Goal: Information Seeking & Learning: Learn about a topic

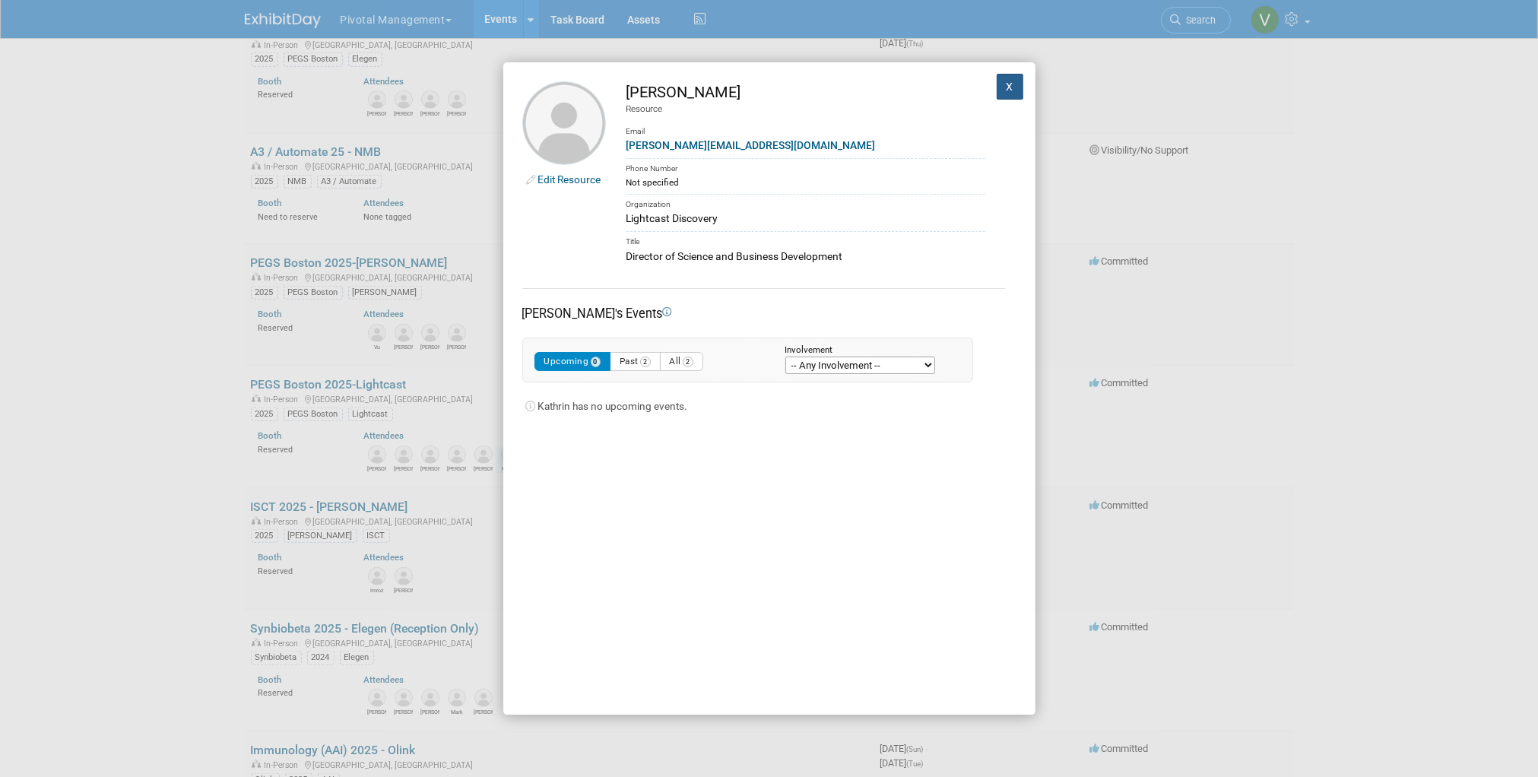
click at [1004, 84] on button "X" at bounding box center [1010, 87] width 27 height 26
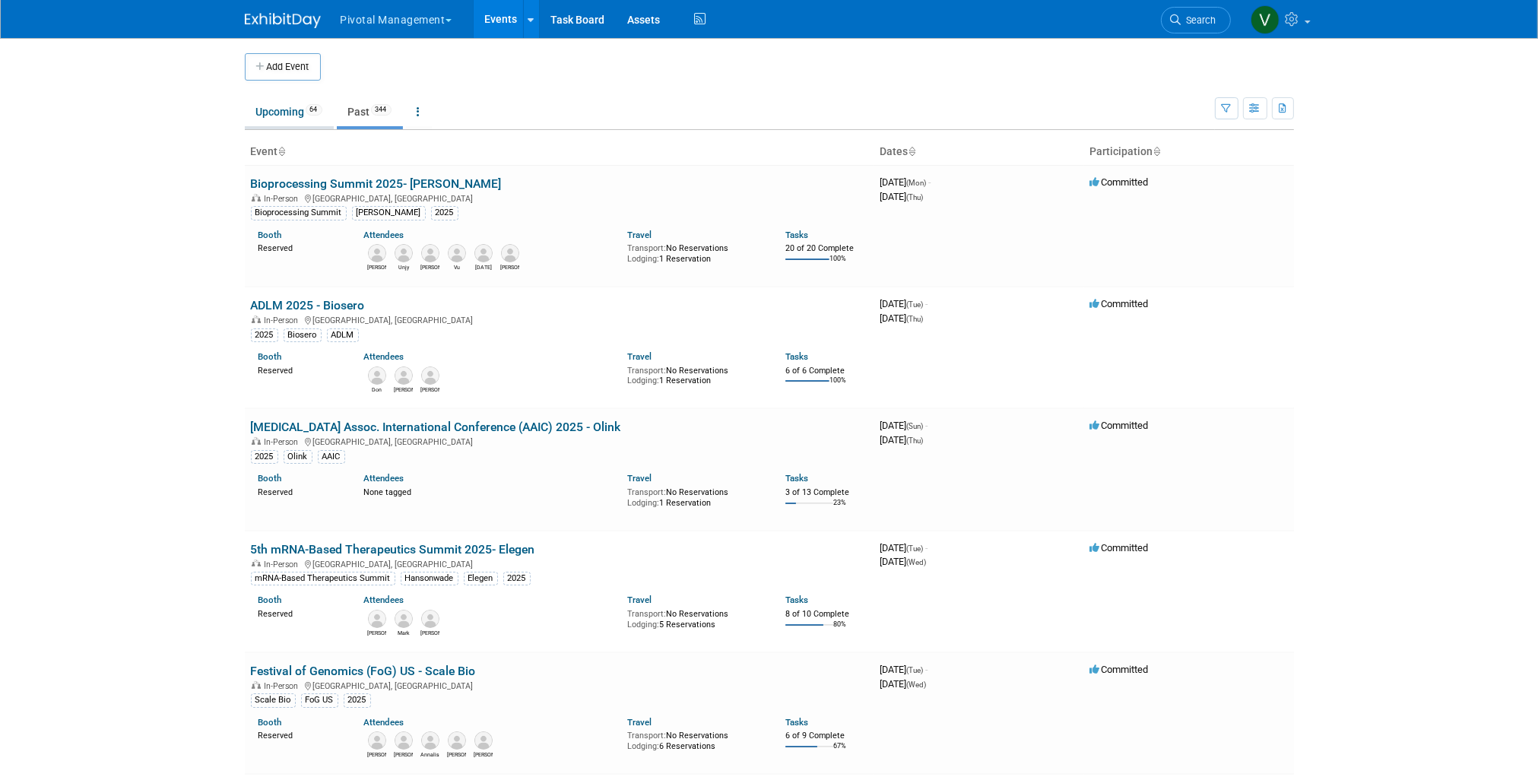
click at [296, 105] on link "Upcoming 64" at bounding box center [289, 111] width 89 height 29
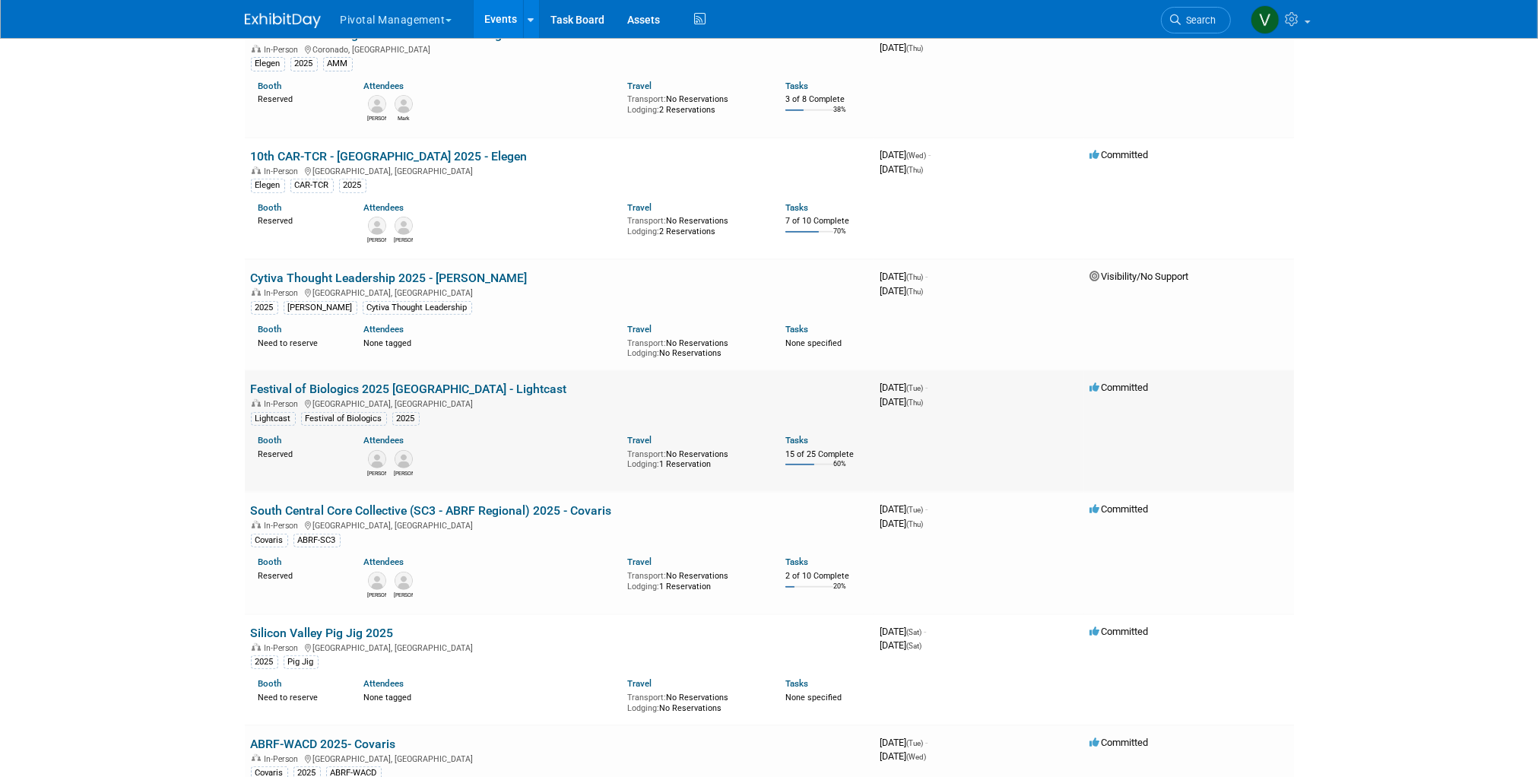
scroll to position [2588, 0]
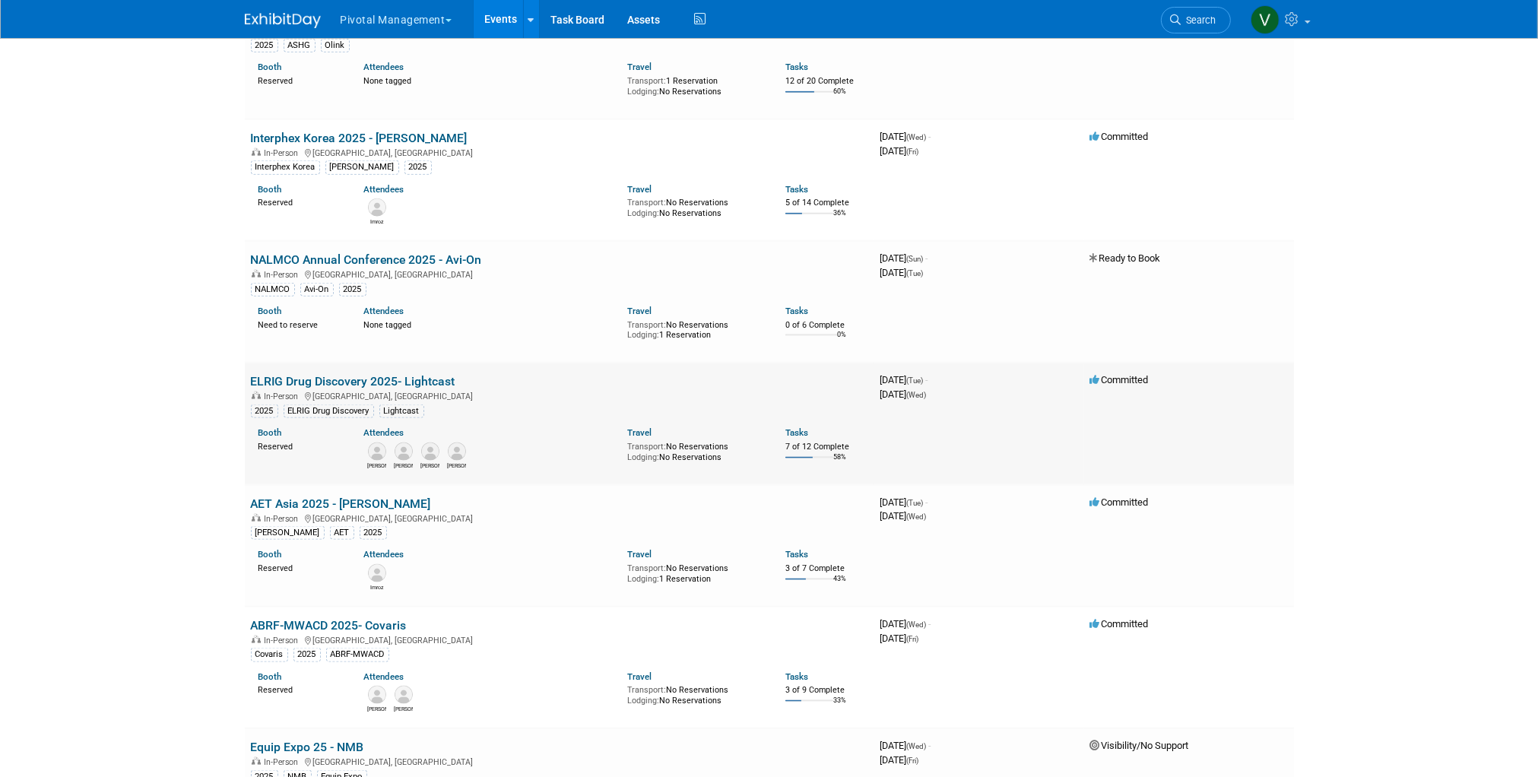
click at [360, 387] on link "ELRIG Drug Discovery 2025- Lightcast" at bounding box center [353, 381] width 205 height 14
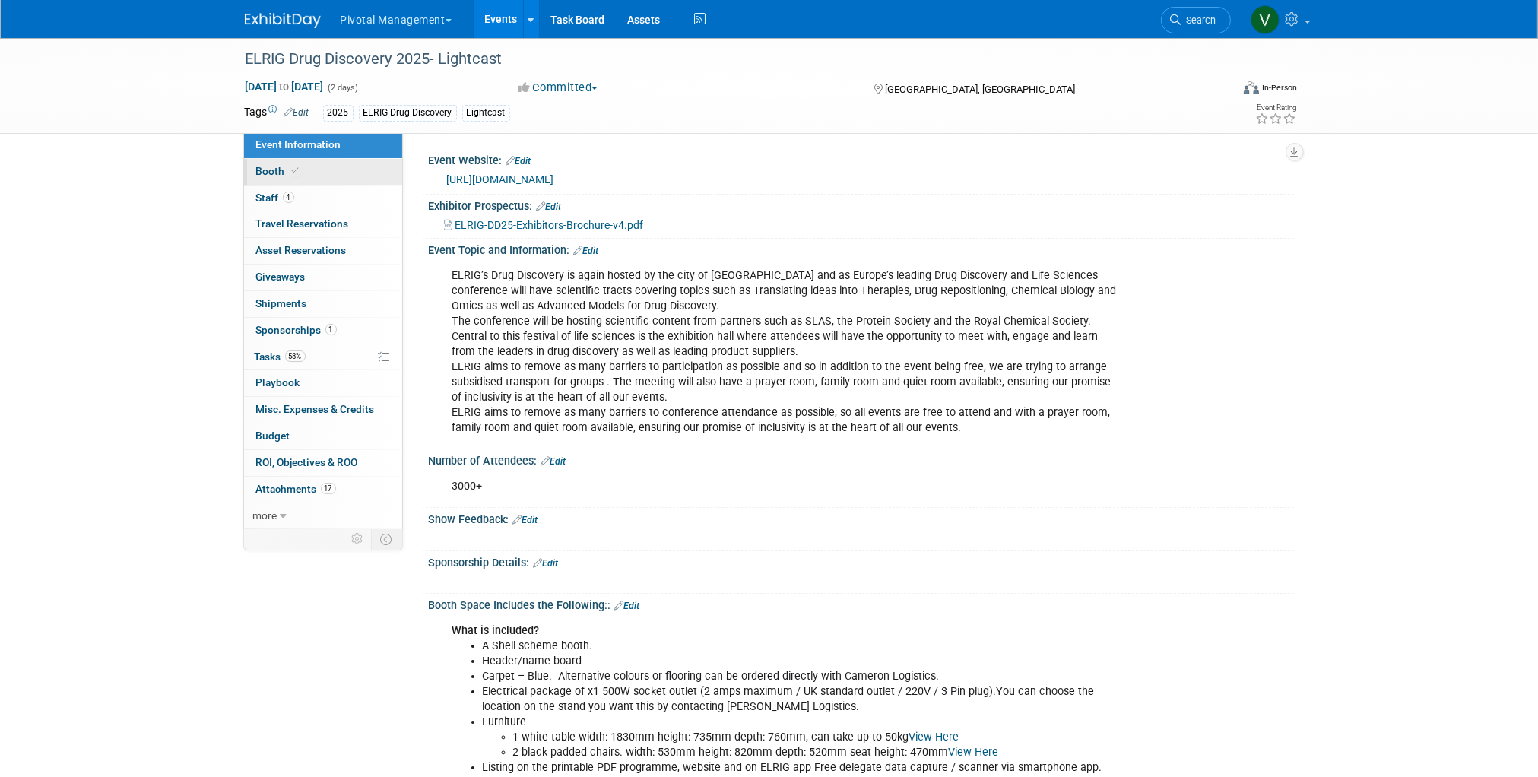
click at [357, 170] on link "Booth" at bounding box center [323, 172] width 158 height 26
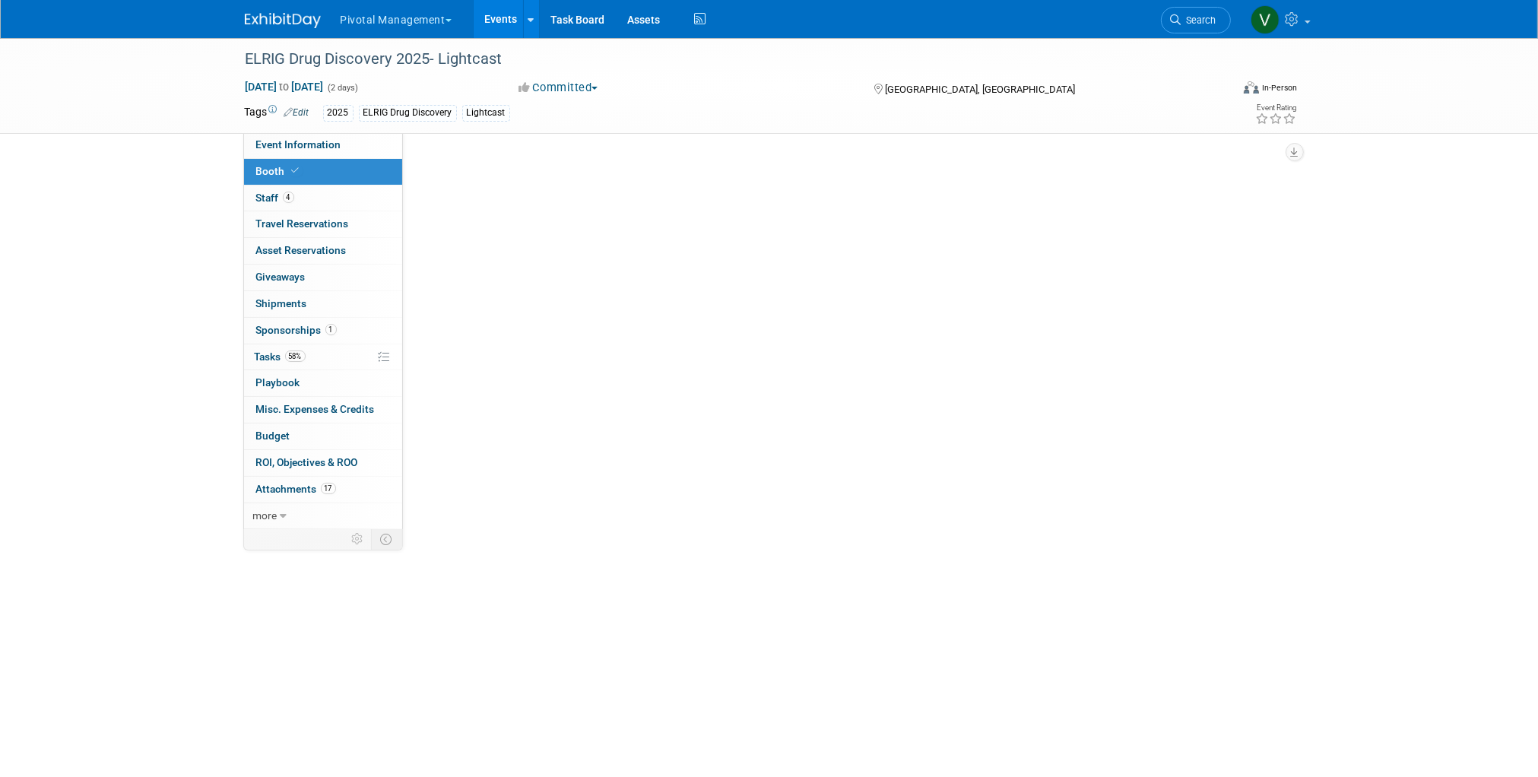
select select "Yes"
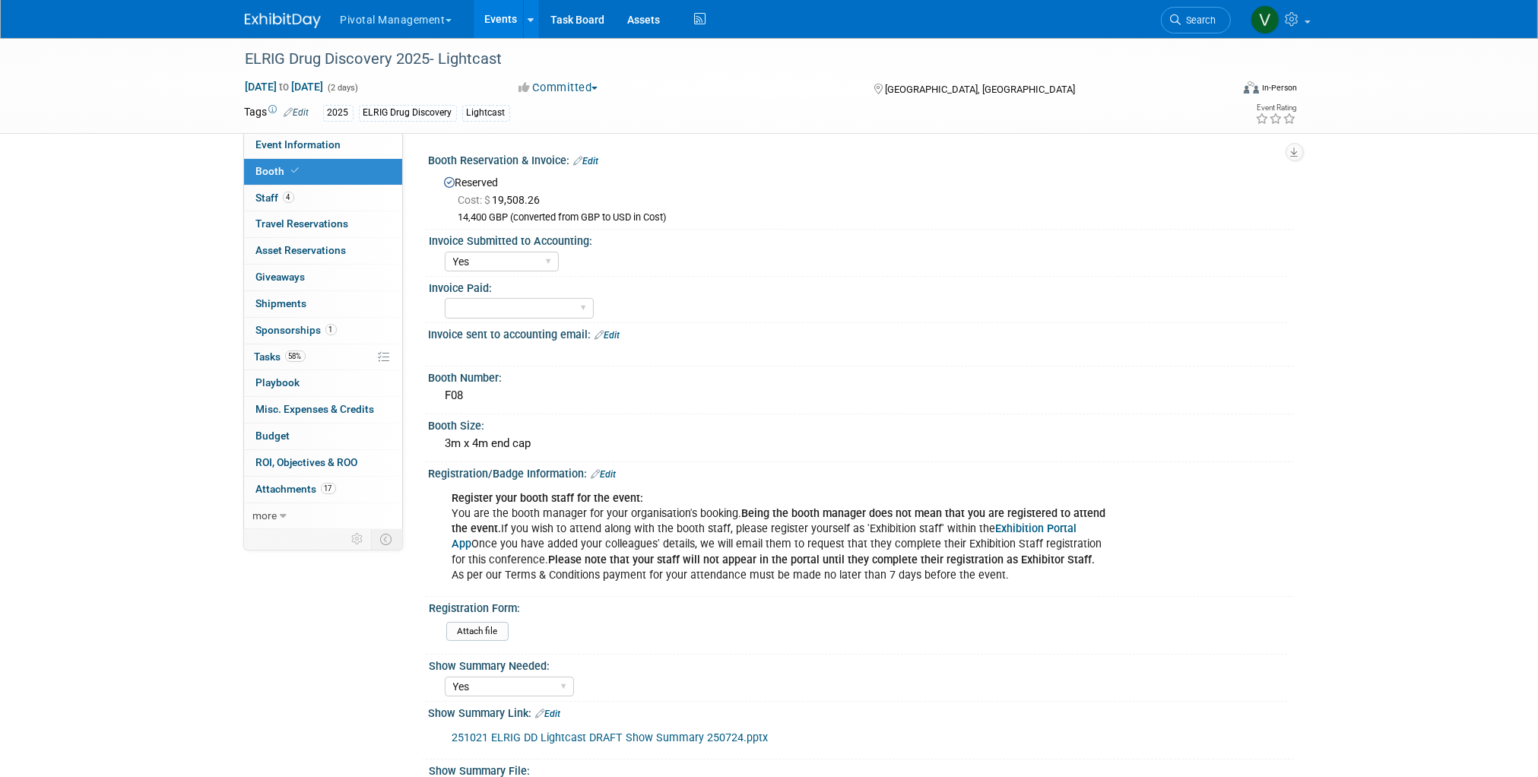
click at [501, 11] on link "Events" at bounding box center [501, 19] width 55 height 38
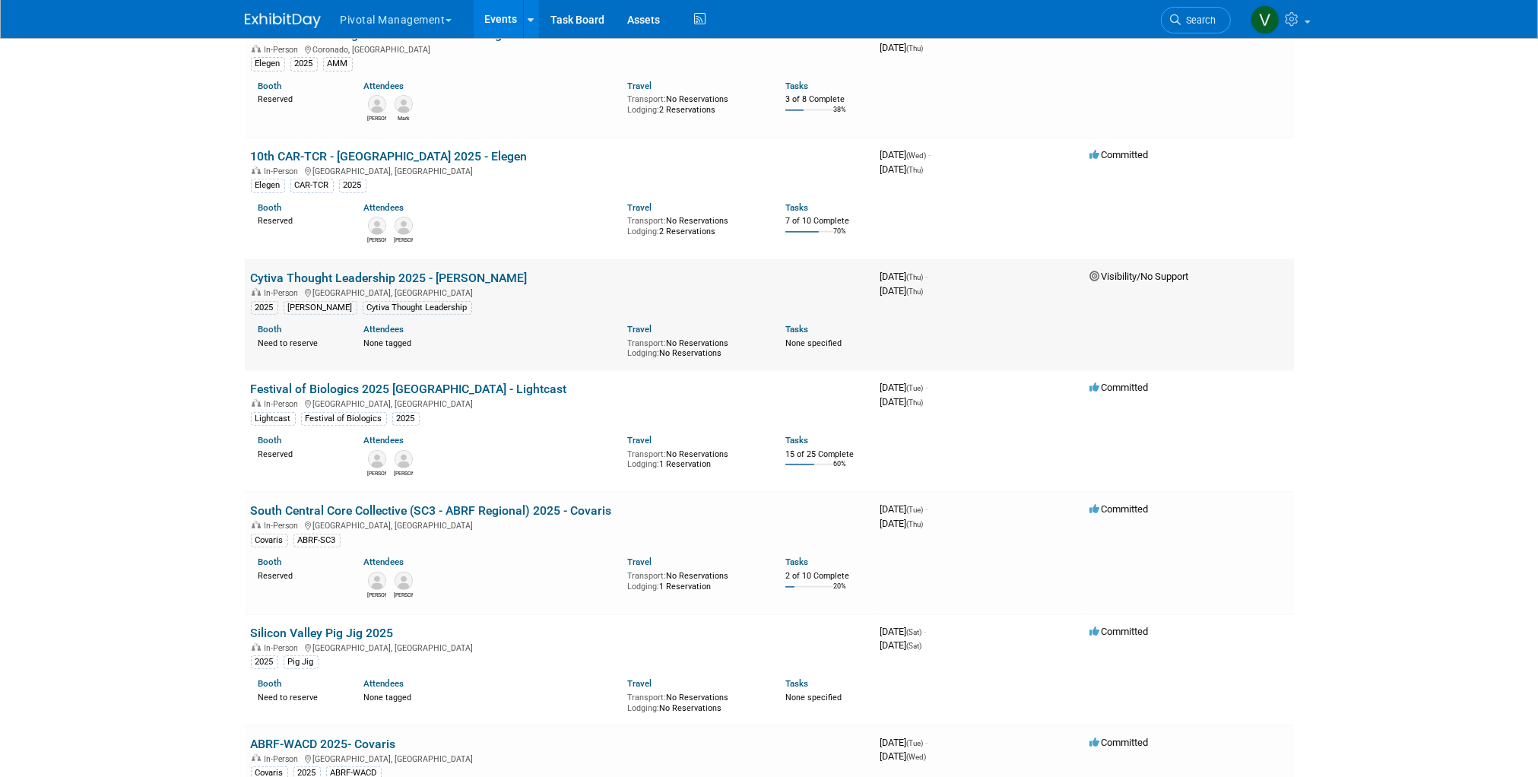
scroll to position [3796, 0]
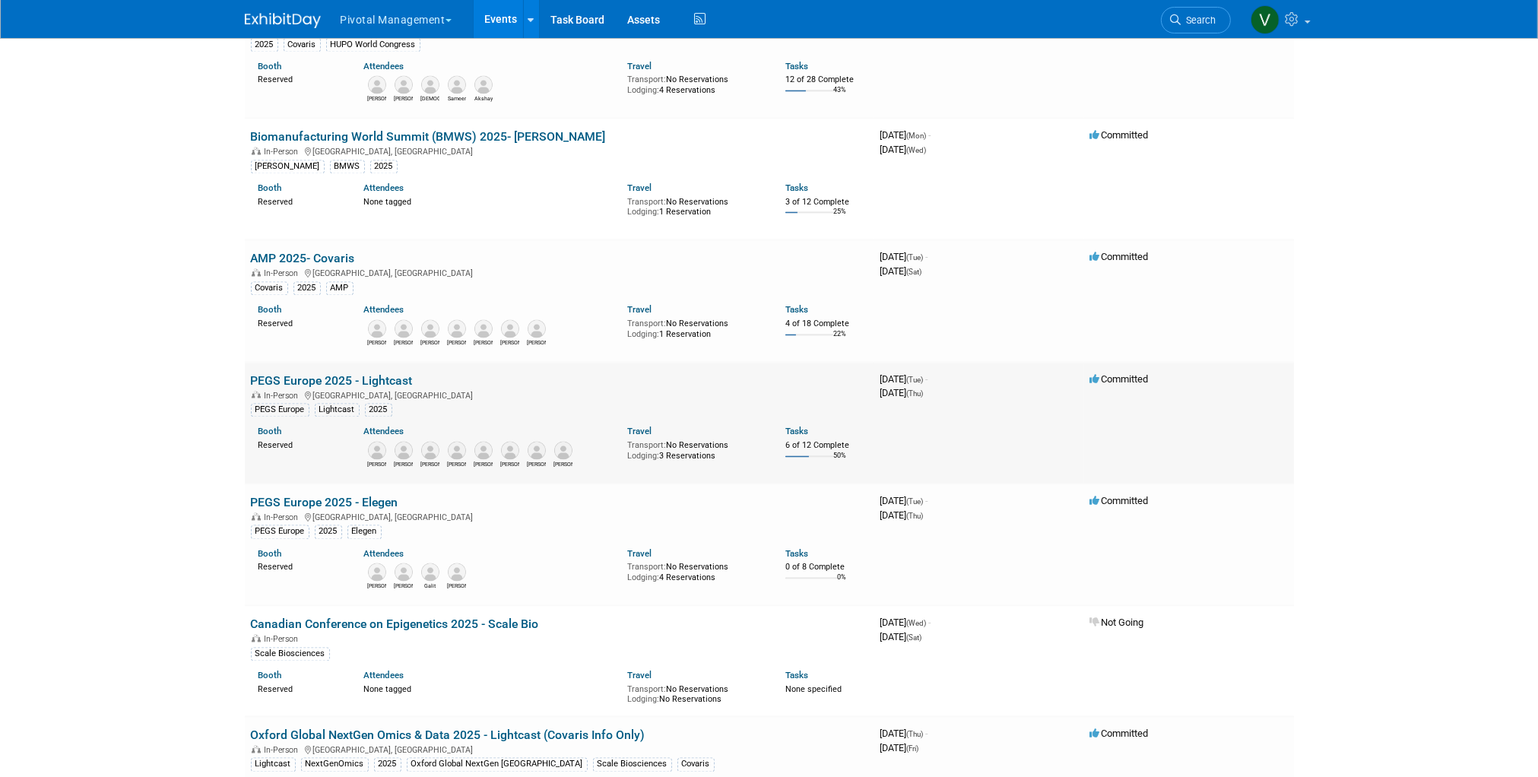
click at [383, 388] on link "PEGS Europe 2025 - Lightcast" at bounding box center [332, 381] width 162 height 14
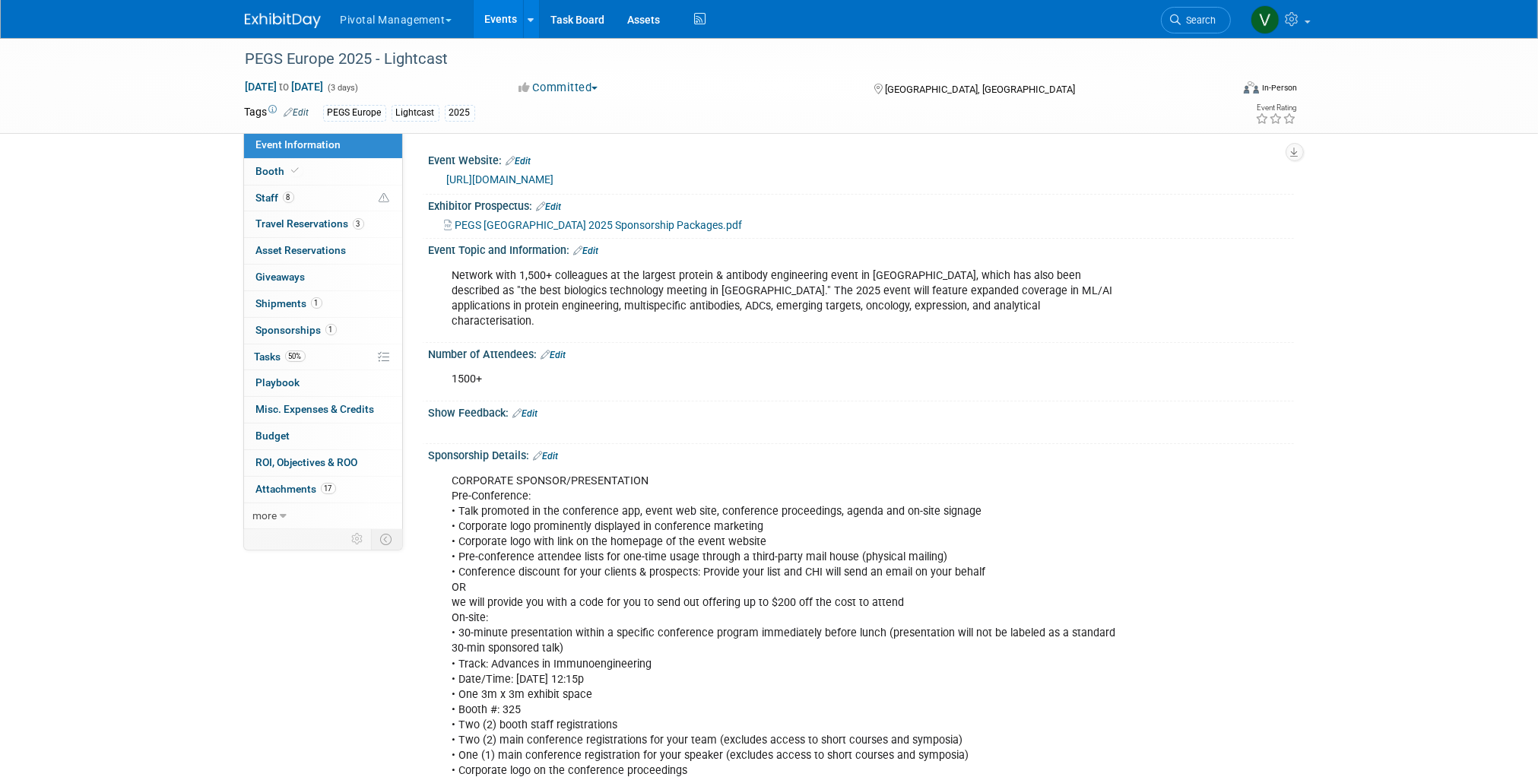
click at [309, 331] on span "Sponsorships 1" at bounding box center [296, 330] width 81 height 12
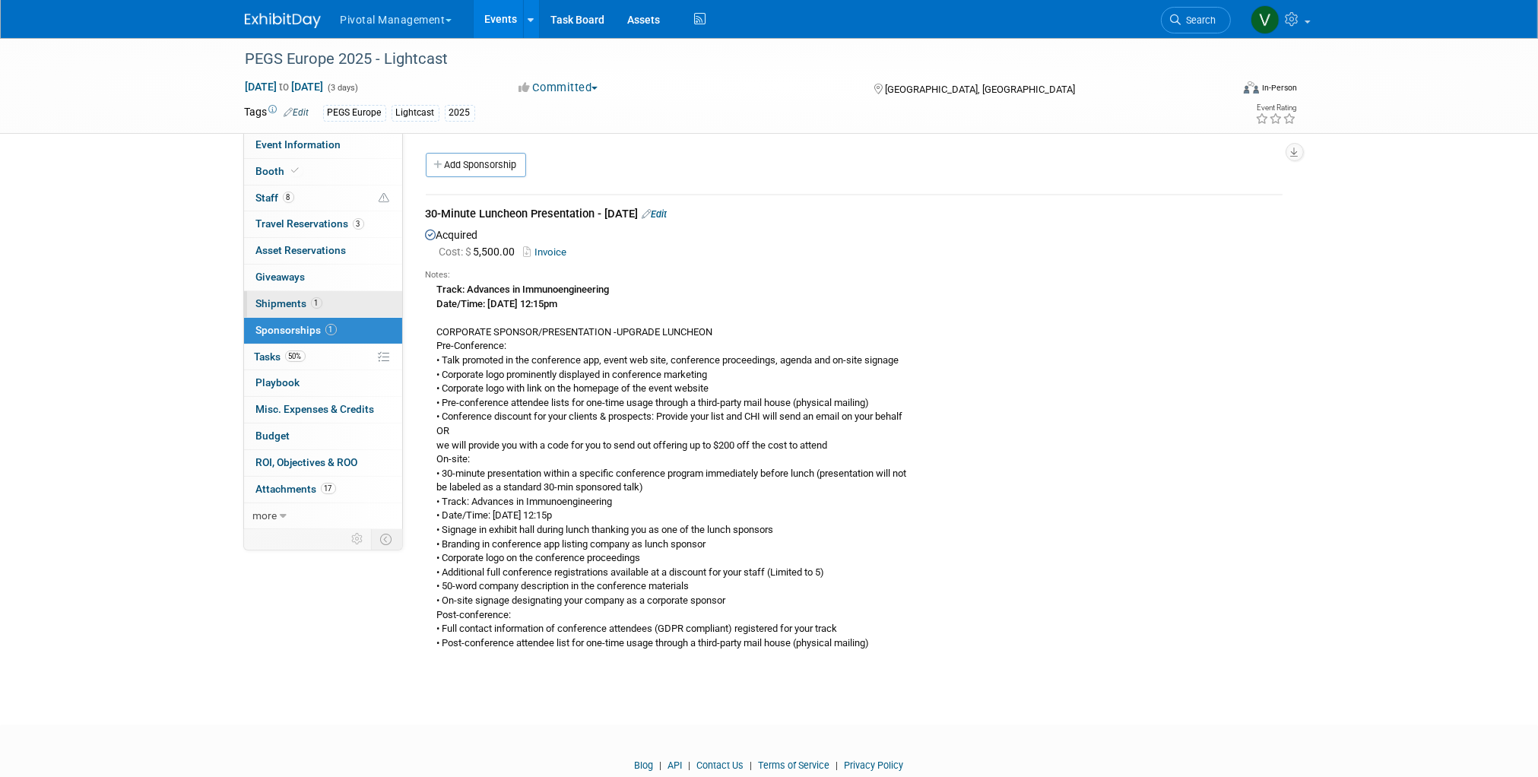
click at [296, 303] on span "Shipments 1" at bounding box center [289, 303] width 66 height 12
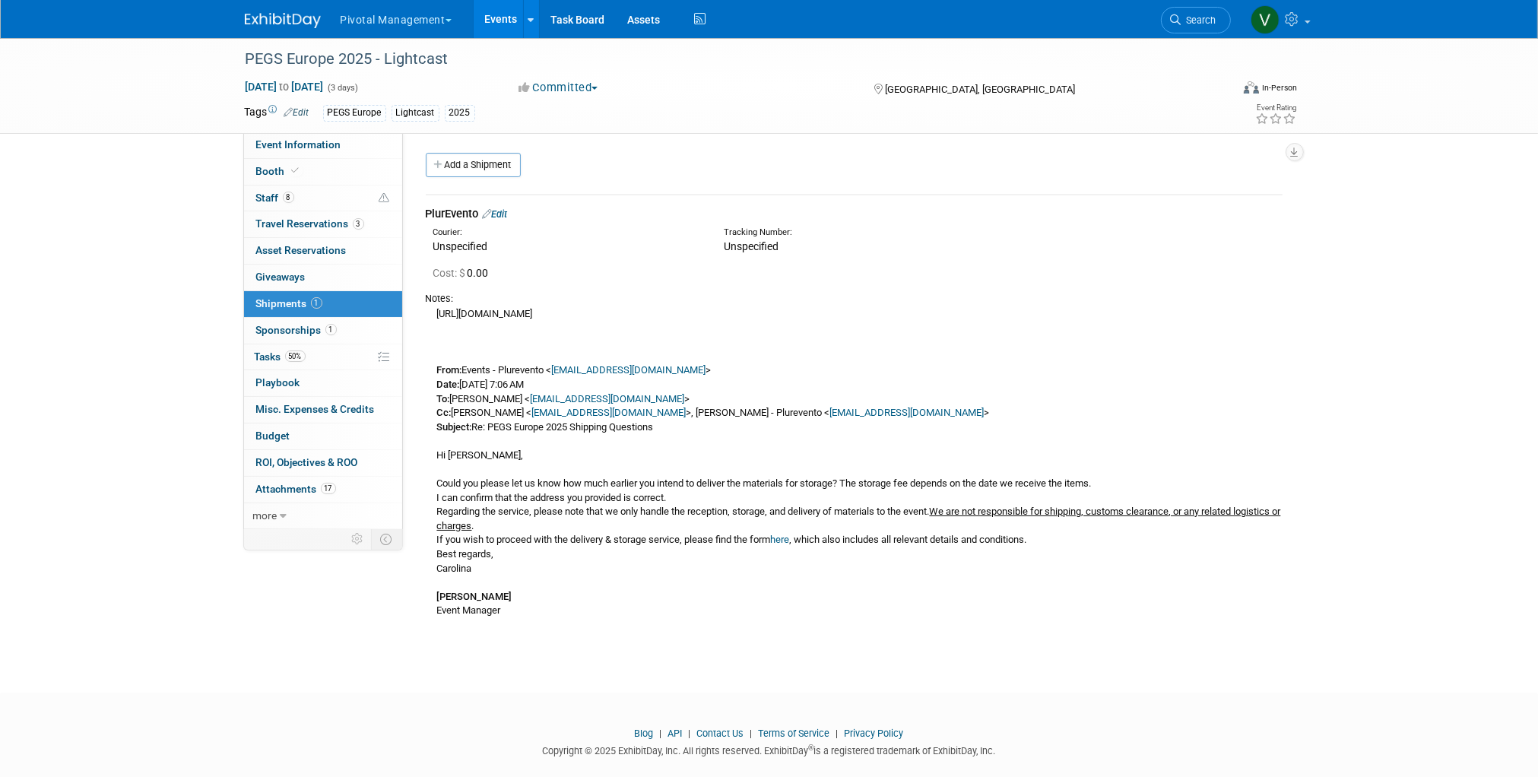
click at [500, 14] on link "Events" at bounding box center [501, 19] width 55 height 38
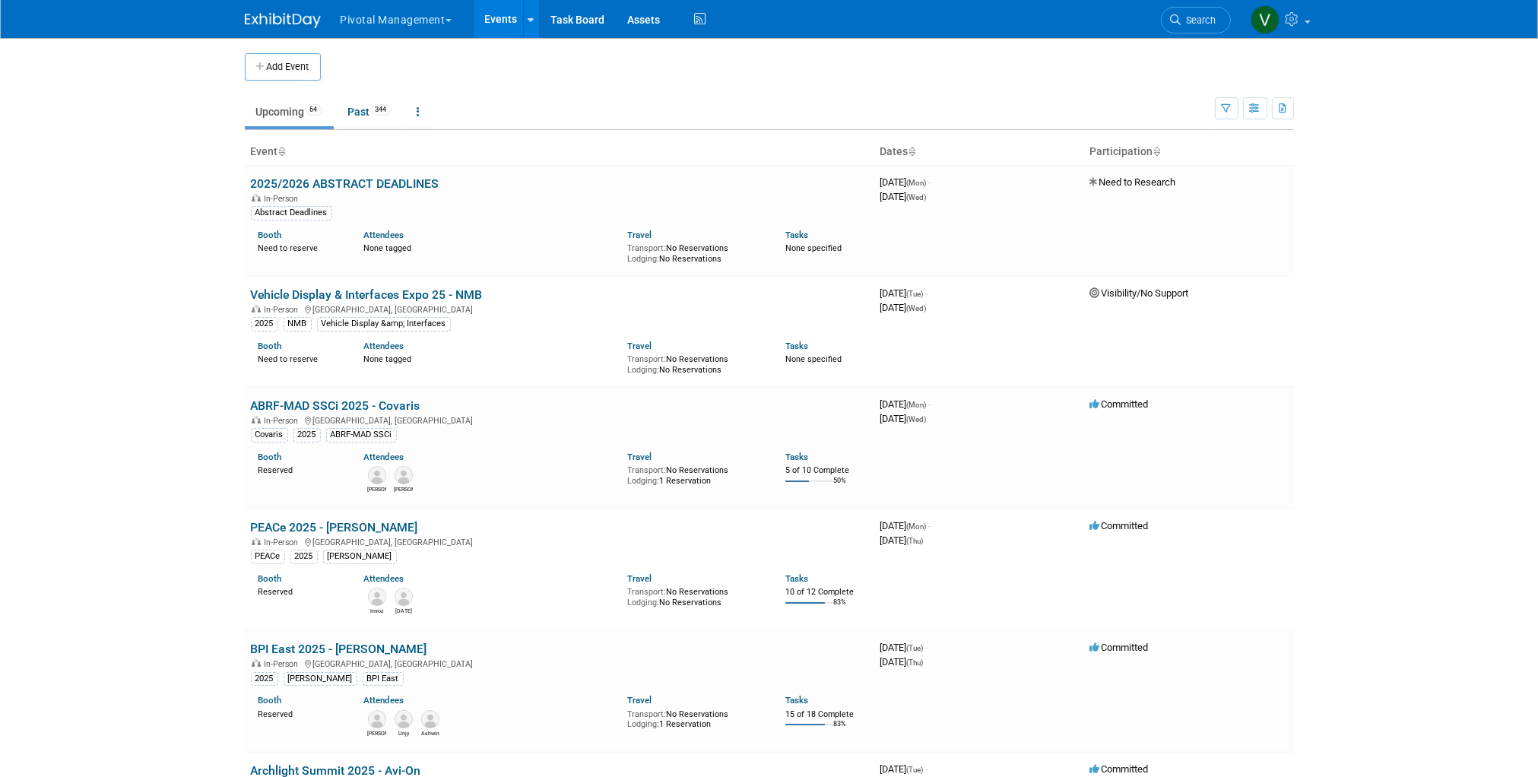
scroll to position [858, 0]
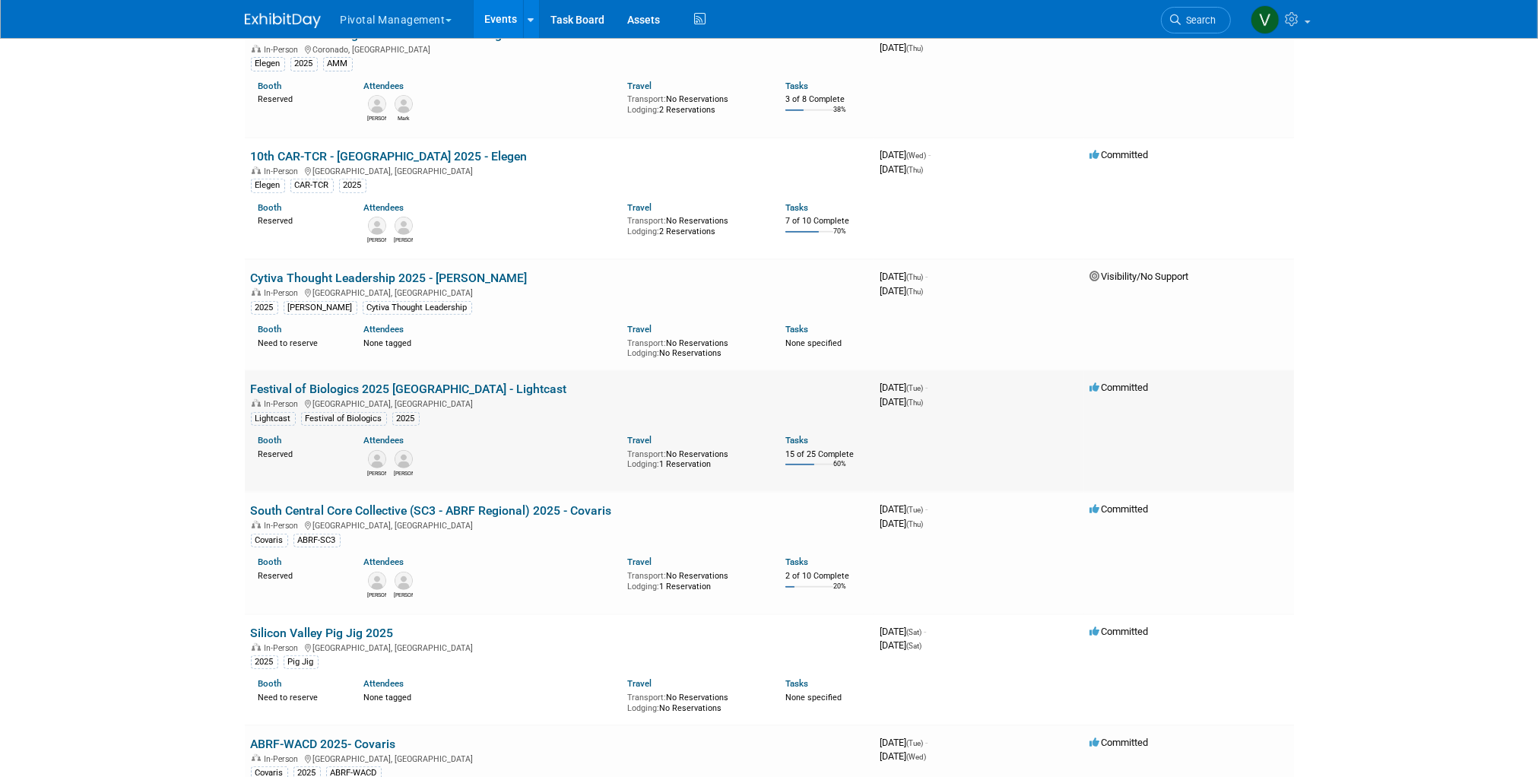
click at [373, 388] on link "Festival of Biologics 2025 [GEOGRAPHIC_DATA] - Lightcast" at bounding box center [409, 389] width 316 height 14
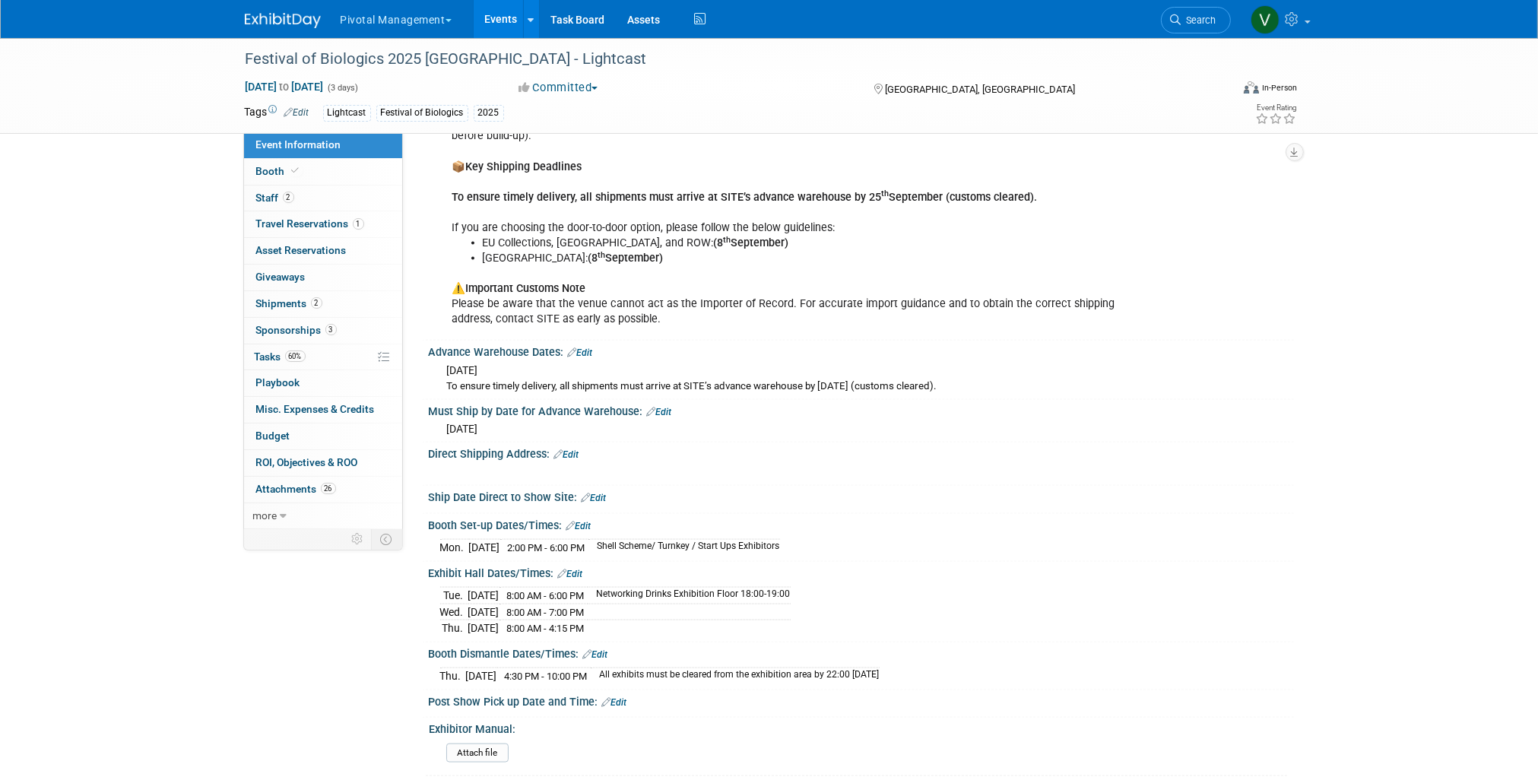
scroll to position [2879, 0]
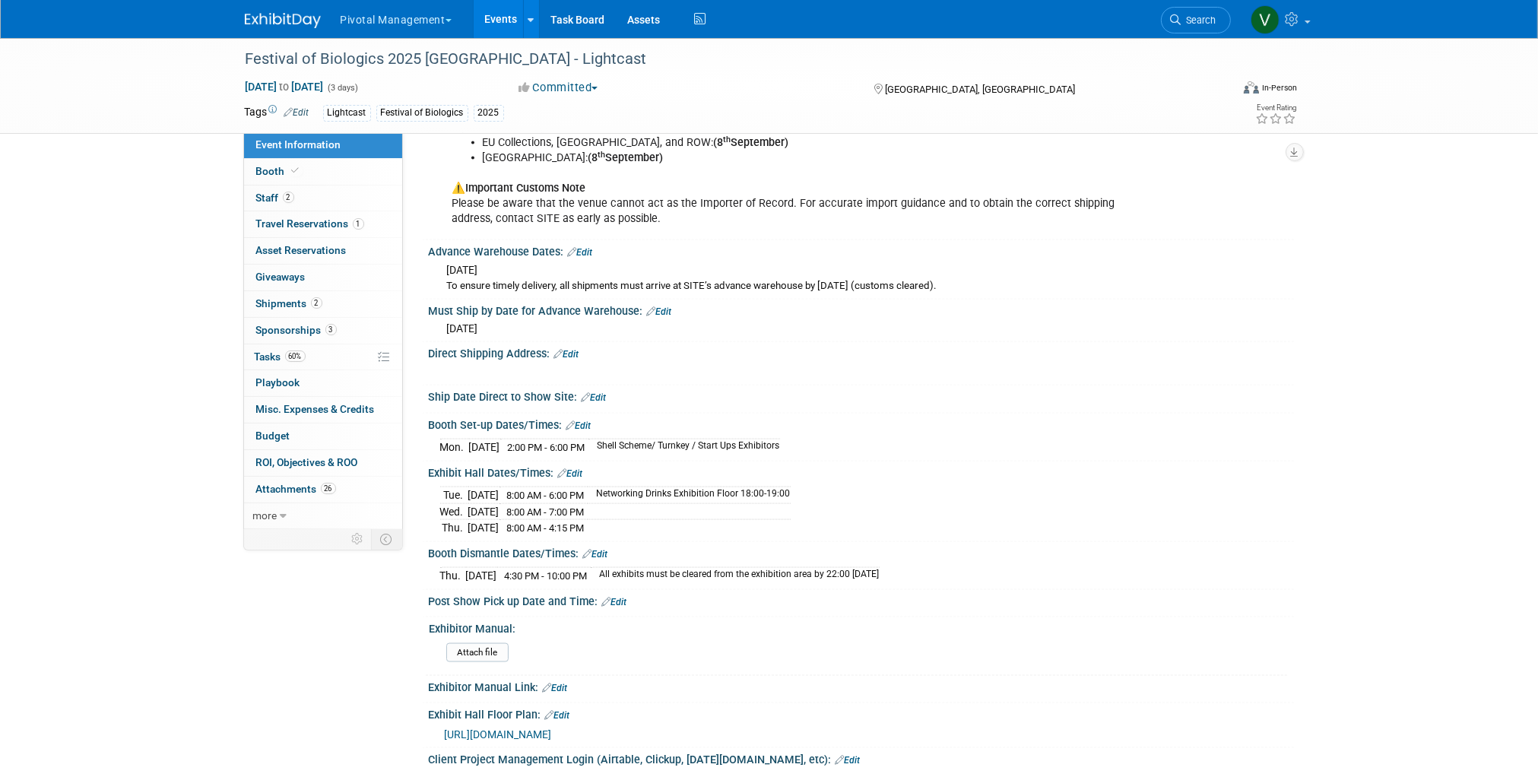
click at [509, 33] on link "Events" at bounding box center [501, 19] width 55 height 38
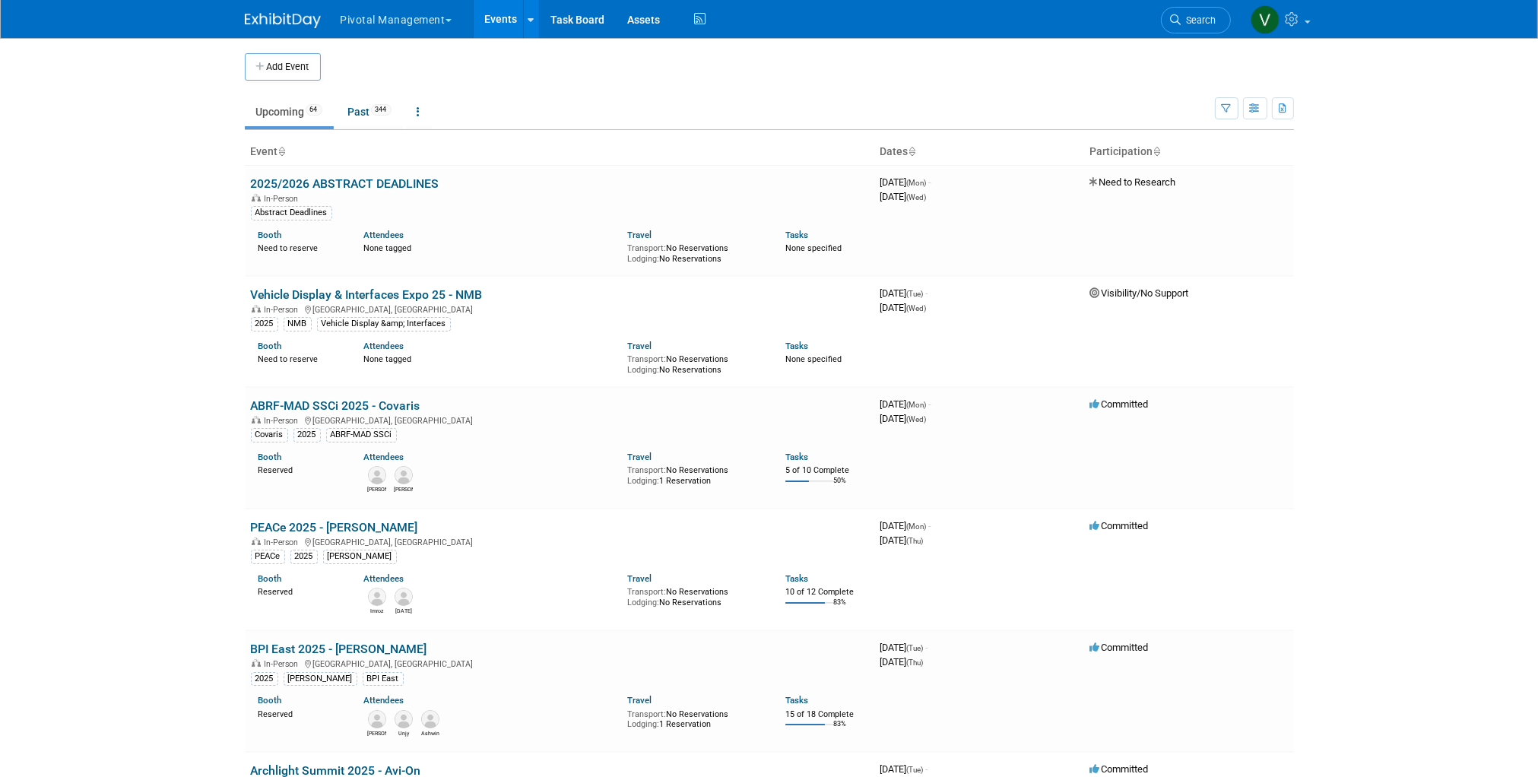
scroll to position [3796, 0]
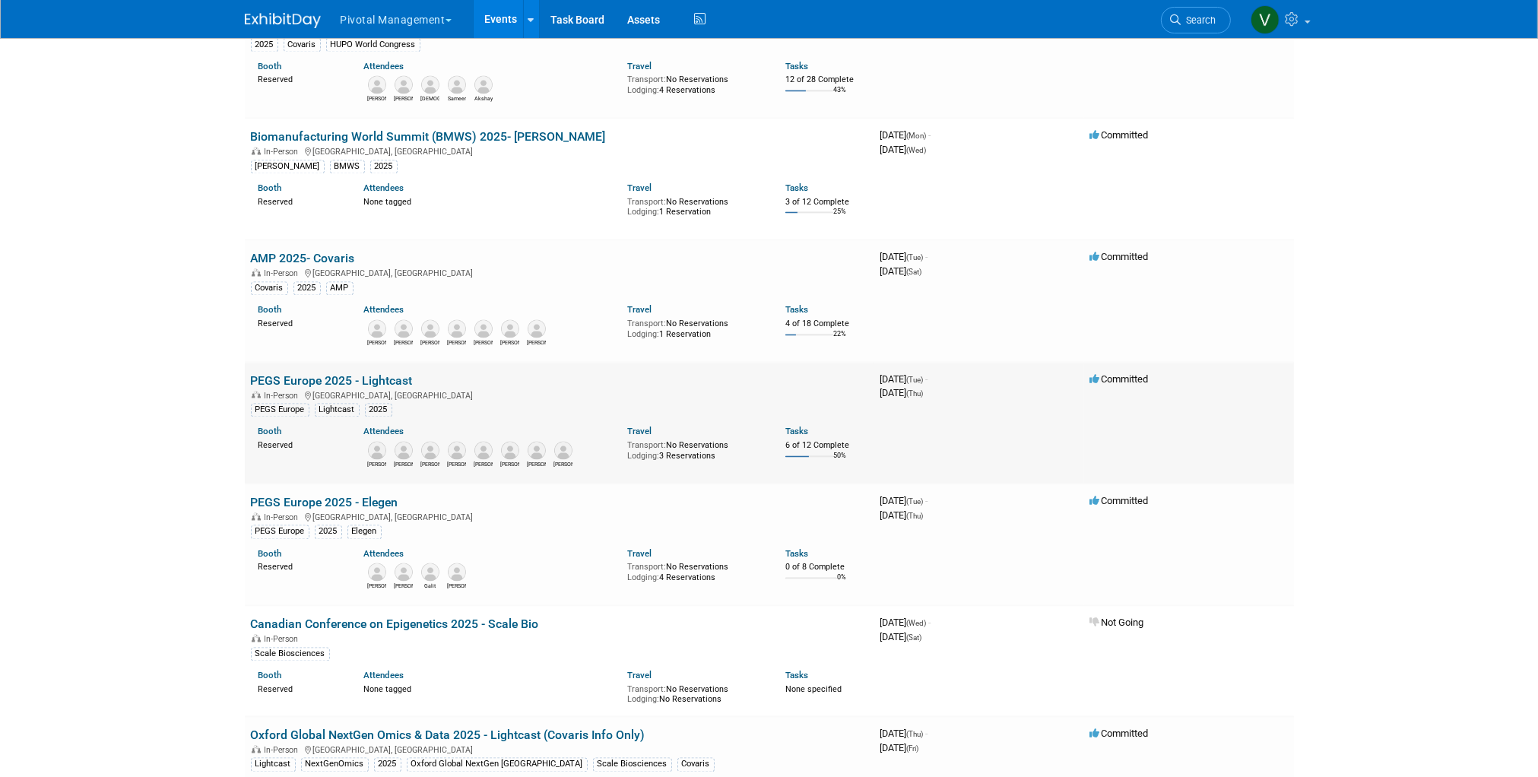
click at [402, 388] on link "PEGS Europe 2025 - Lightcast" at bounding box center [332, 381] width 162 height 14
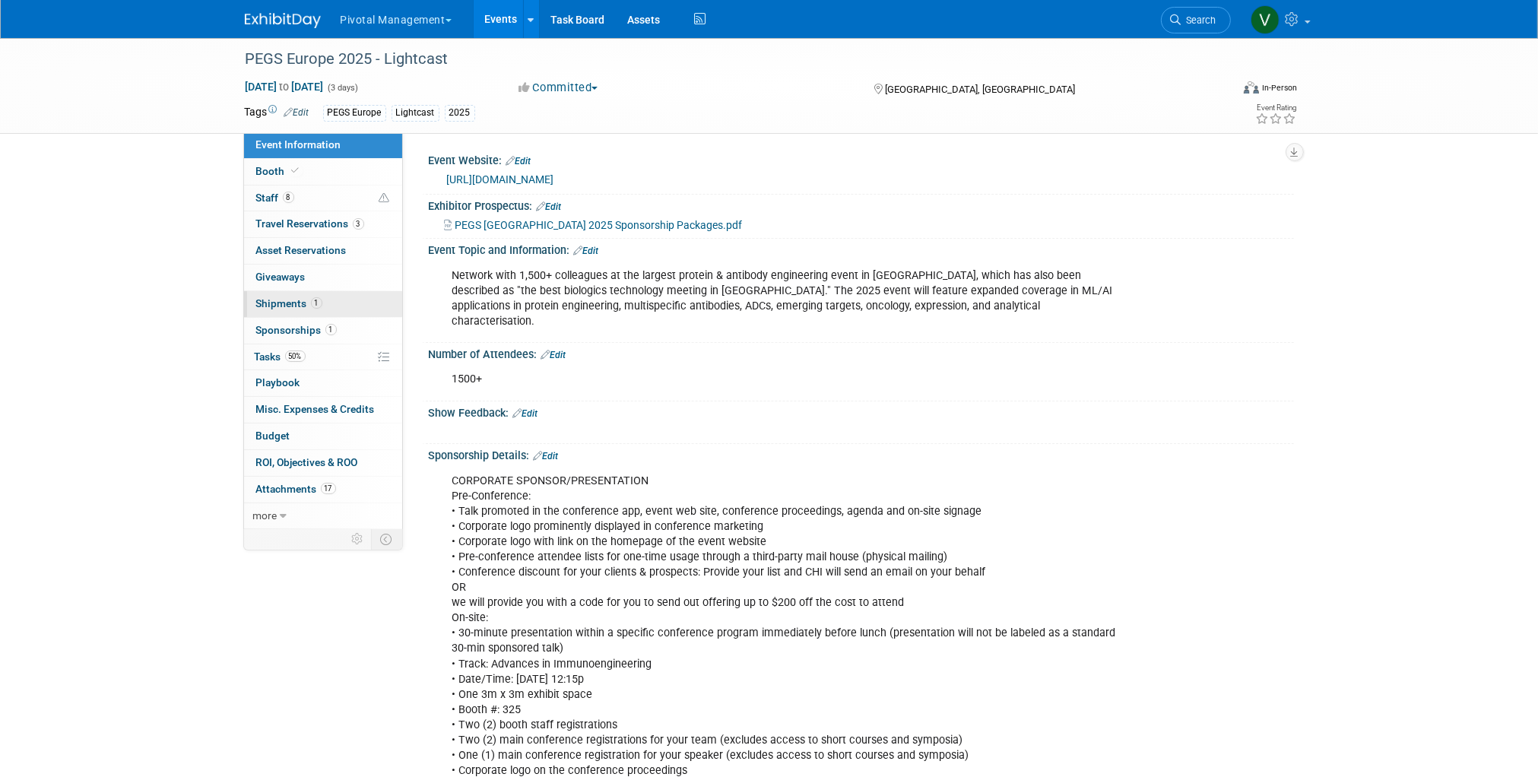
click at [274, 303] on span "Shipments 1" at bounding box center [289, 303] width 66 height 12
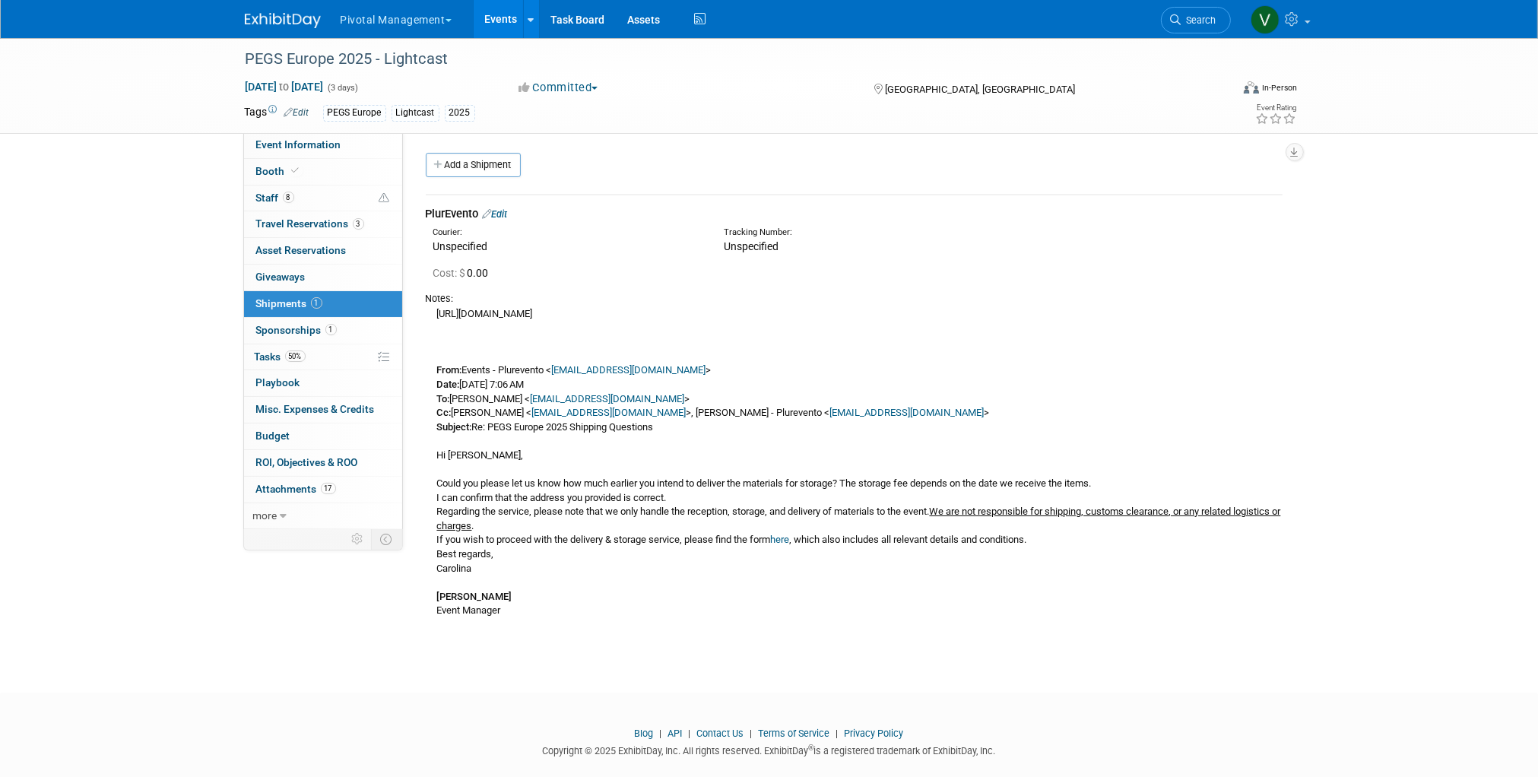
click at [783, 314] on div "https://forms.cloud.microsoft/pages/responsepage.aspx?id=FfBnCBq0PUWWz5bmKh-8f9…" at bounding box center [854, 462] width 857 height 312
click at [294, 144] on span "Event Information" at bounding box center [298, 144] width 85 height 12
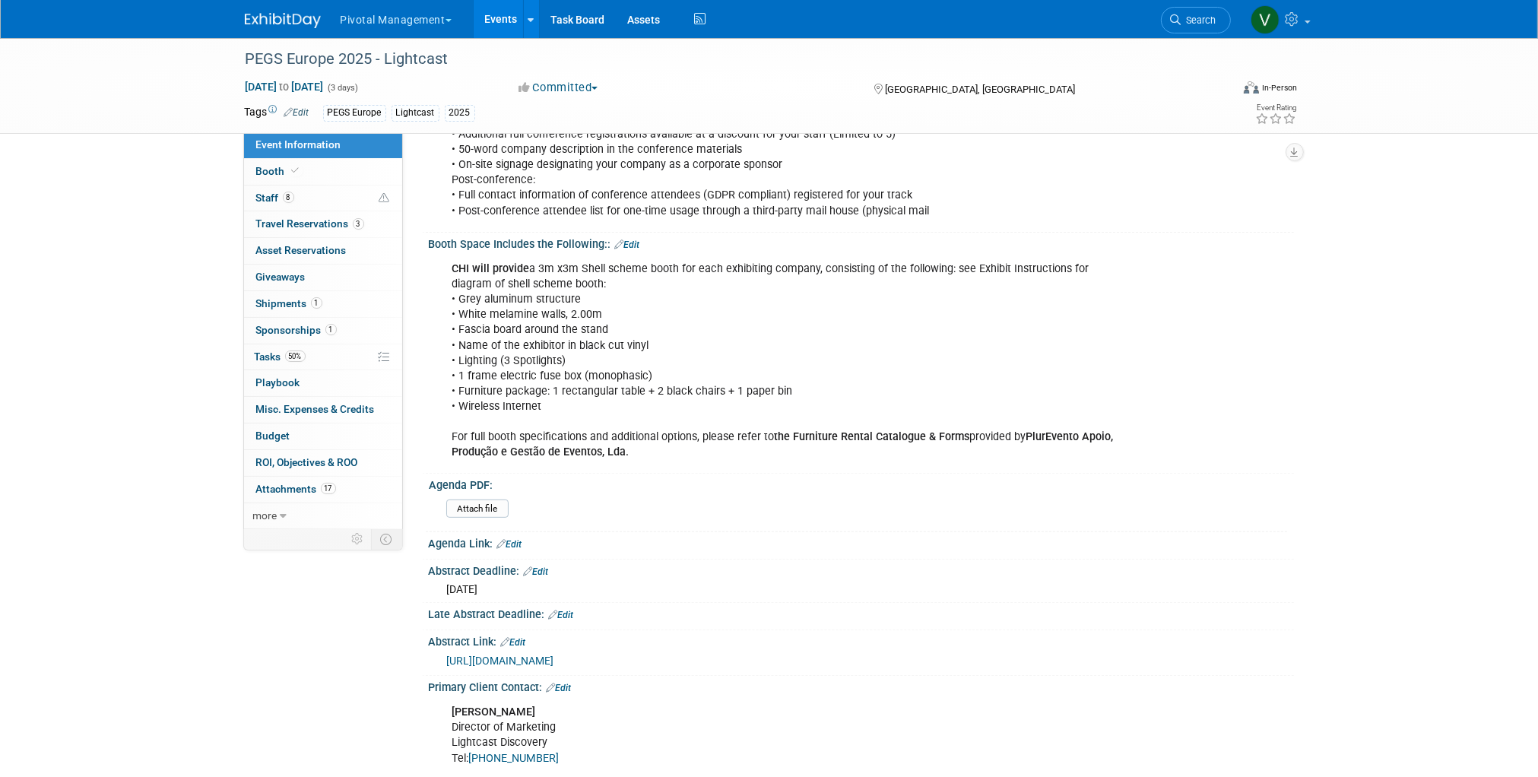
scroll to position [784, 0]
